Goal: Obtain resource: Download file/media

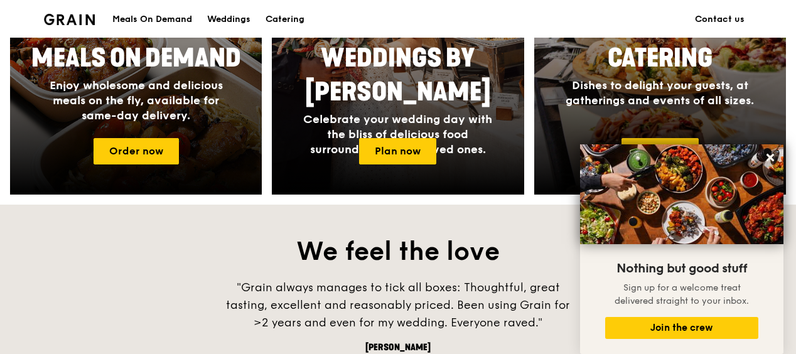
scroll to position [649, 0]
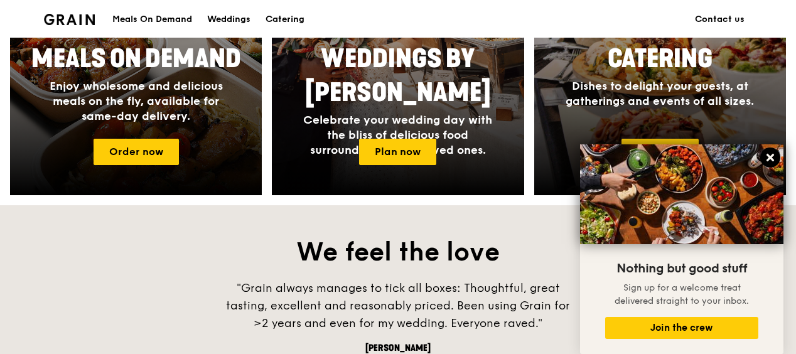
click at [772, 157] on icon at bounding box center [771, 158] width 8 height 8
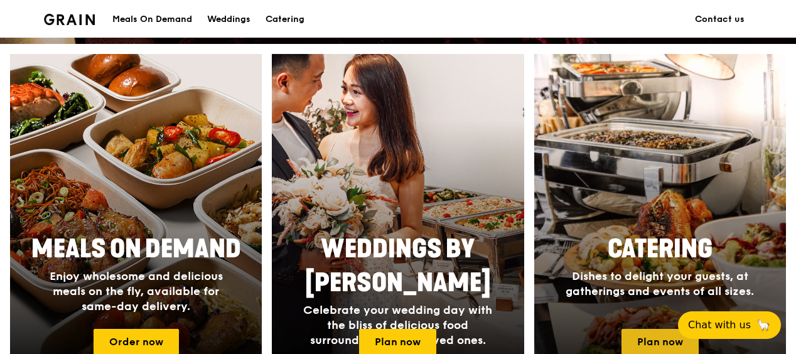
scroll to position [489, 0]
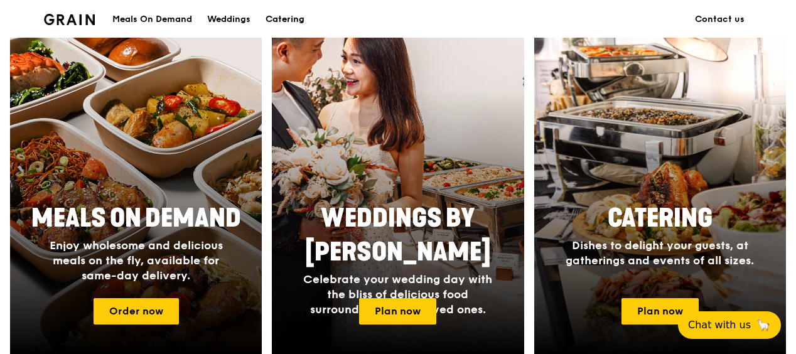
click at [293, 20] on div "Catering" at bounding box center [285, 20] width 39 height 38
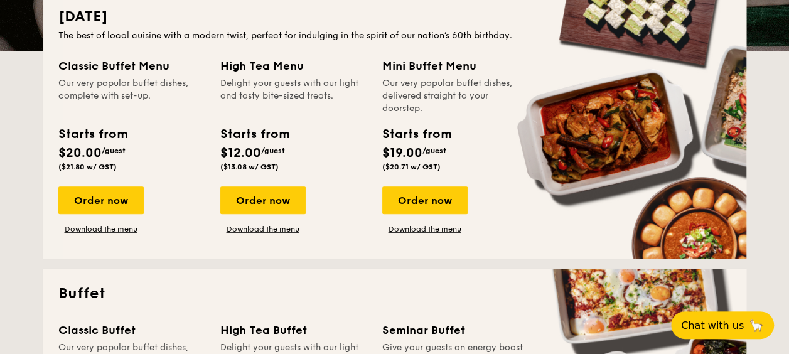
scroll to position [301, 0]
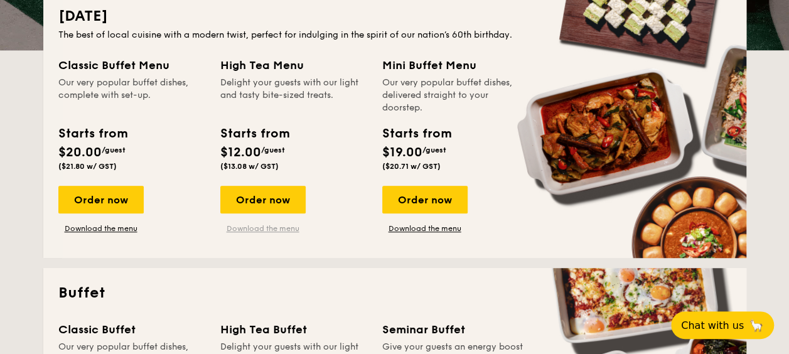
click at [276, 230] on link "Download the menu" at bounding box center [262, 229] width 85 height 10
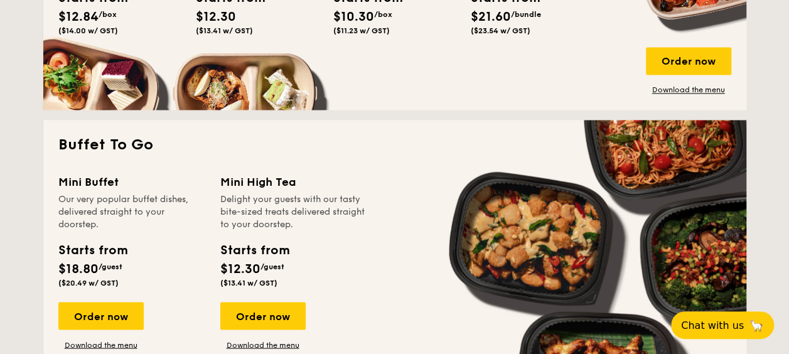
scroll to position [1021, 0]
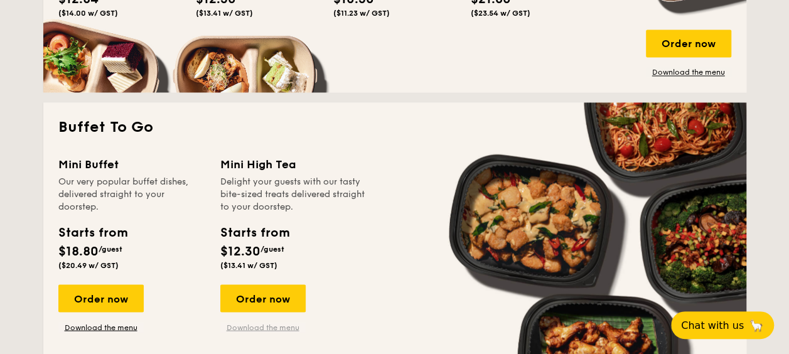
click at [283, 323] on link "Download the menu" at bounding box center [262, 327] width 85 height 10
